Goal: Find specific page/section: Find specific page/section

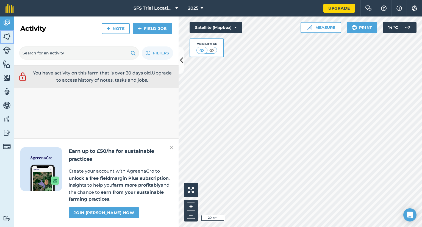
click at [9, 40] on img at bounding box center [7, 36] width 8 height 8
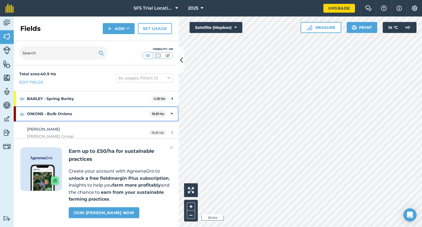
click at [59, 112] on strong "ONIONS - Bulb Onions" at bounding box center [88, 113] width 122 height 15
click at [60, 111] on strong "ONIONS - Bulb Onions" at bounding box center [89, 113] width 124 height 15
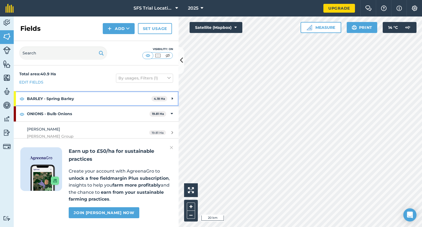
click at [65, 96] on strong "BARLEY - Spring Barley" at bounding box center [89, 98] width 124 height 15
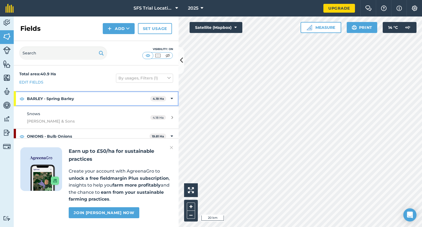
click at [65, 96] on strong "BARLEY - Spring Barley" at bounding box center [88, 98] width 123 height 15
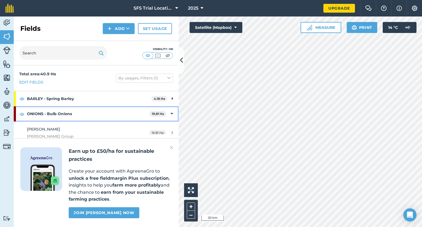
click at [63, 113] on strong "ONIONS - Bulb Onions" at bounding box center [88, 113] width 122 height 15
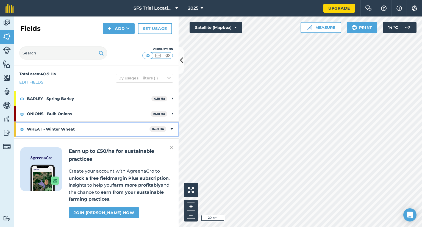
click at [63, 122] on strong "WHEAT - Winter Wheat" at bounding box center [88, 129] width 122 height 15
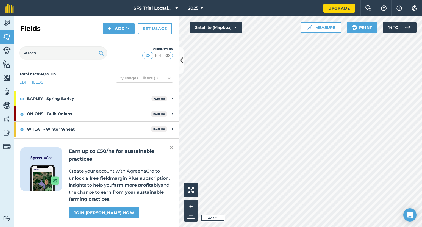
click at [173, 147] on div "Earn up to £50/ha for sustainable practices Create your account with AgreenaGro…" at bounding box center [96, 182] width 165 height 89
click at [172, 147] on img at bounding box center [171, 147] width 3 height 7
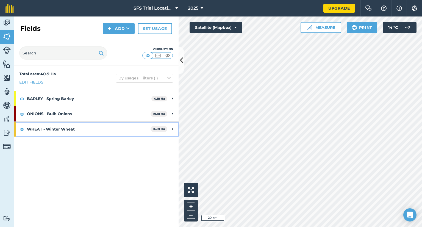
click at [96, 131] on strong "WHEAT - Winter Wheat" at bounding box center [89, 129] width 124 height 15
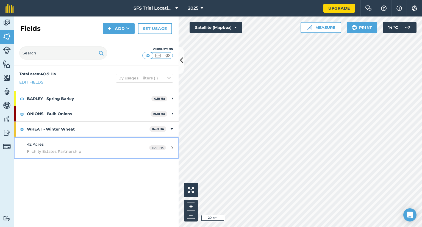
click at [72, 144] on div "42 Acres Flichity Estates Partnership" at bounding box center [78, 147] width 103 height 13
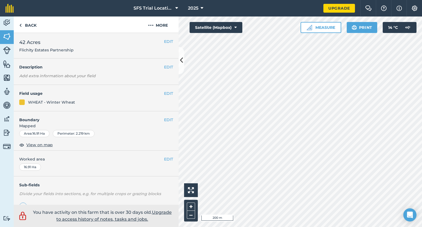
click at [113, 124] on span "Mapped" at bounding box center [96, 126] width 165 height 6
